Goal: Information Seeking & Learning: Learn about a topic

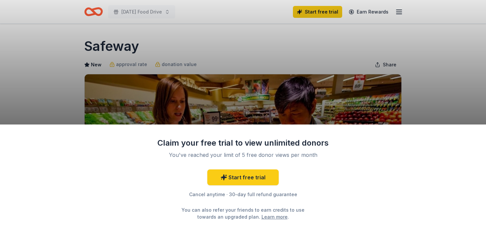
drag, startPoint x: 0, startPoint y: 0, endPoint x: 169, endPoint y: 16, distance: 169.5
click at [169, 16] on div "Claim your free trial to view unlimited donors You've reached your limit of 5 f…" at bounding box center [243, 124] width 486 height 249
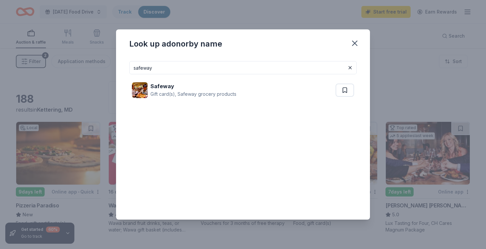
drag, startPoint x: 183, startPoint y: 70, endPoint x: 119, endPoint y: 67, distance: 63.6
click at [119, 67] on div "safeway Safeway Gift card(s), Safeway grocery products" at bounding box center [243, 138] width 254 height 164
type input "s"
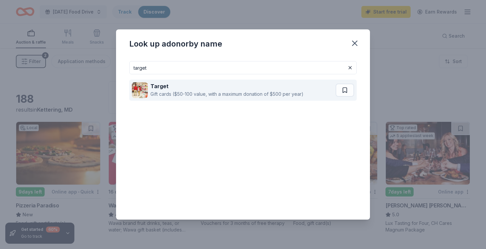
type input "target"
click at [211, 84] on div "Target" at bounding box center [227, 86] width 153 height 8
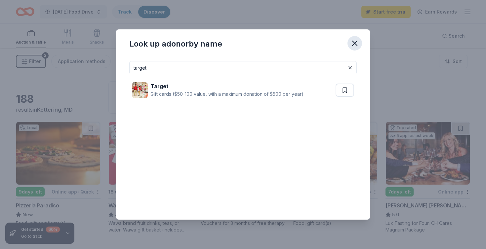
click at [353, 44] on icon "button" at bounding box center [355, 43] width 5 height 5
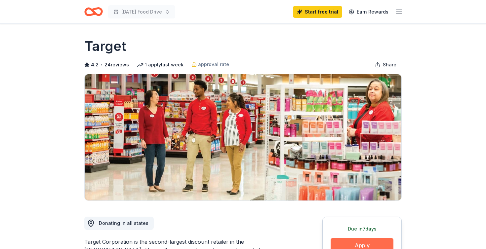
click at [350, 247] on button "Apply" at bounding box center [362, 246] width 63 height 15
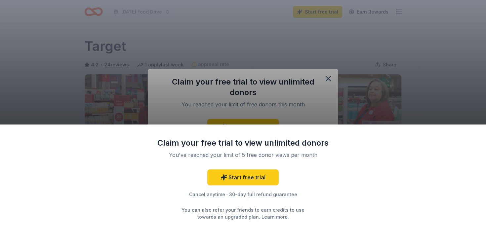
click at [329, 82] on div "Claim your free trial to view unlimited donors You've reached your limit of 5 f…" at bounding box center [243, 124] width 486 height 249
click at [334, 66] on div "Claim your free trial to view unlimited donors You've reached your limit of 5 f…" at bounding box center [243, 124] width 486 height 249
click at [277, 37] on div "Claim your free trial to view unlimited donors You've reached your limit of 5 f…" at bounding box center [243, 124] width 486 height 249
